Goal: Find specific page/section: Find specific page/section

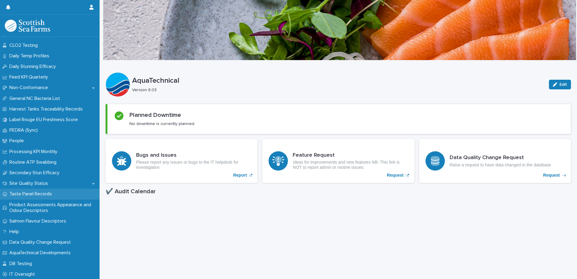
scroll to position [135, 0]
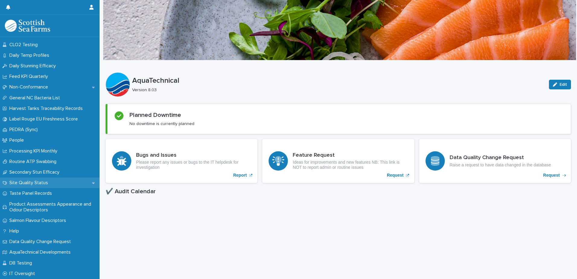
click at [40, 185] on p "Site Quality Status" at bounding box center [30, 183] width 46 height 6
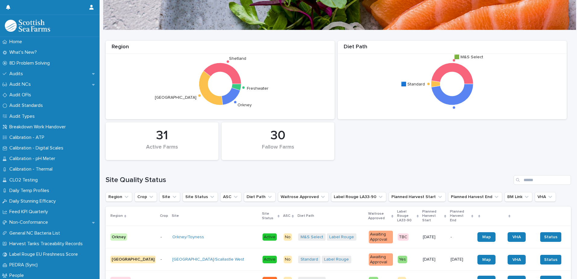
scroll to position [60, 0]
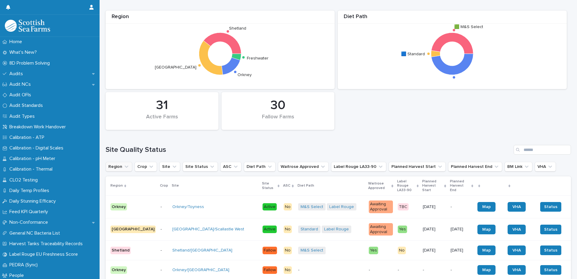
click at [128, 166] on icon "Region" at bounding box center [126, 166] width 6 height 6
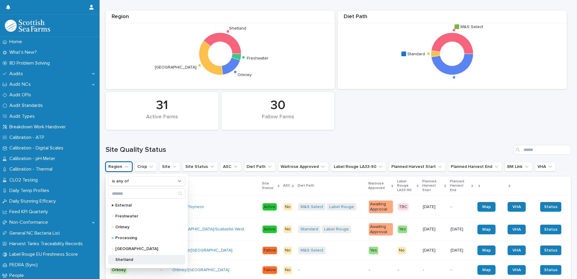
click at [129, 258] on p "Shetland" at bounding box center [145, 259] width 60 height 4
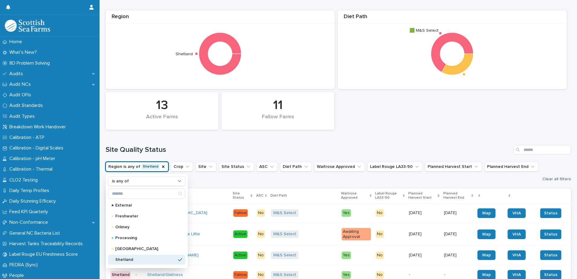
click at [207, 182] on ul "Region is any of [GEOGRAPHIC_DATA] is any of External Freshwater Orkney Process…" at bounding box center [322, 172] width 436 height 24
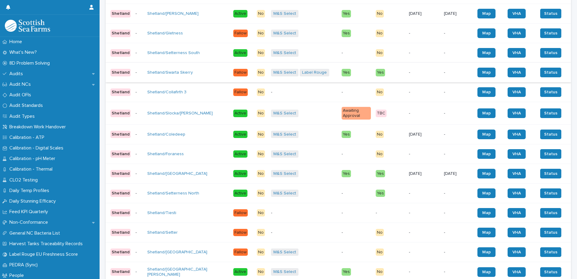
scroll to position [332, 0]
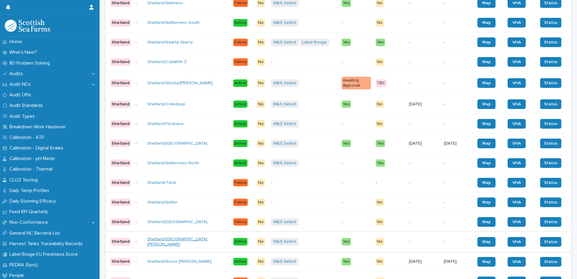
click at [163, 236] on link "Shetland/[GEOGRAPHIC_DATA][PERSON_NAME]" at bounding box center [187, 241] width 81 height 10
